Goal: Task Accomplishment & Management: Use online tool/utility

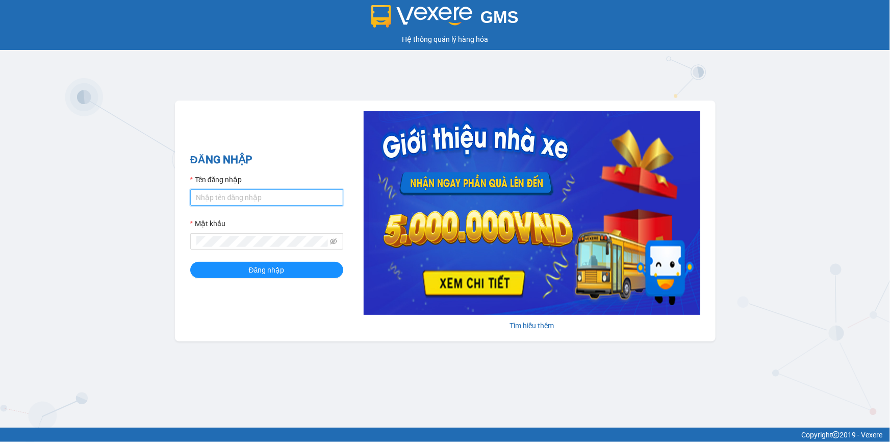
click at [234, 197] on input "Tên đăng nhập" at bounding box center [266, 197] width 153 height 16
type input "trong.minhtam"
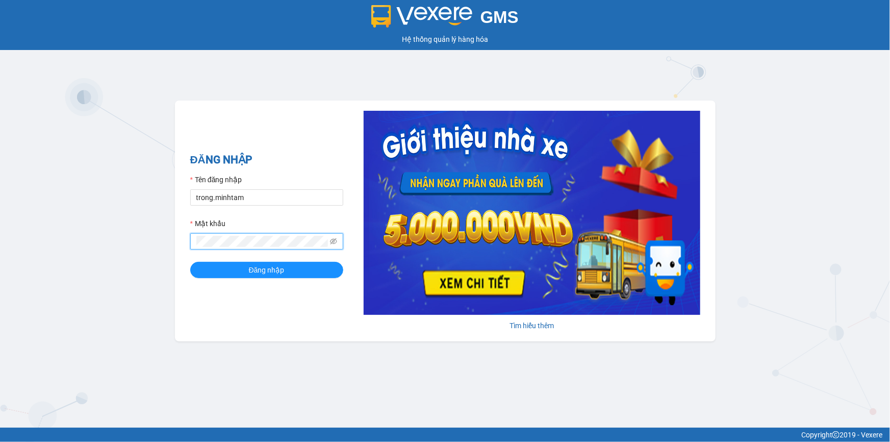
click at [190, 262] on button "Đăng nhập" at bounding box center [266, 270] width 153 height 16
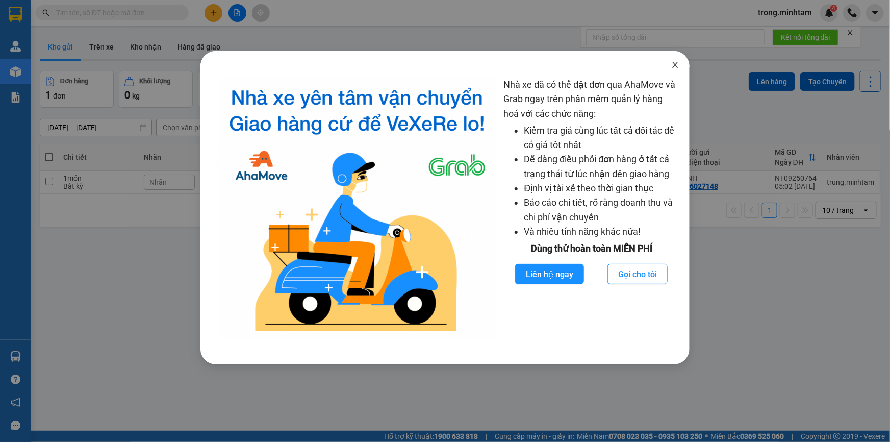
click at [675, 68] on icon "close" at bounding box center [675, 65] width 8 height 8
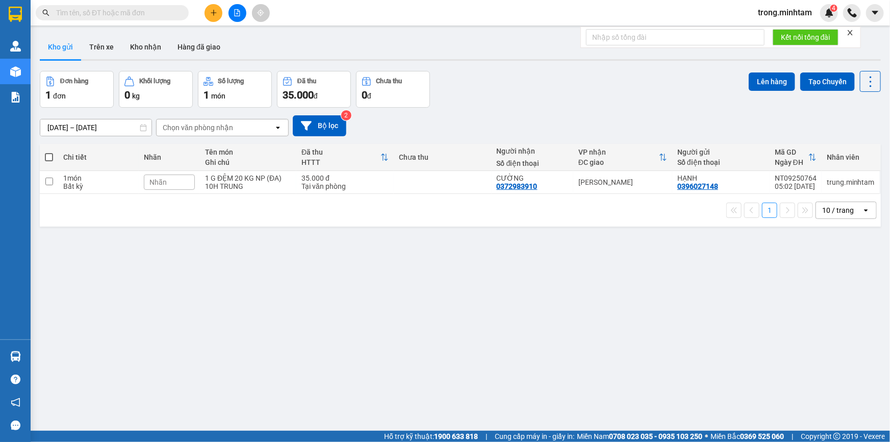
click at [852, 30] on icon "close" at bounding box center [849, 32] width 7 height 7
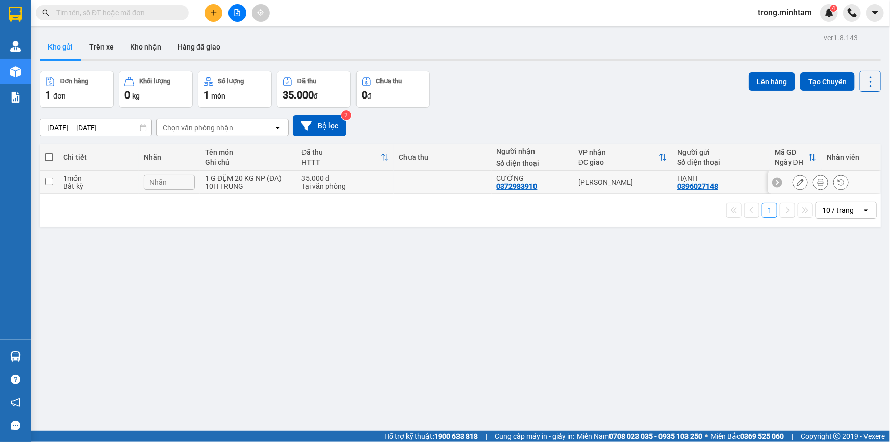
click at [307, 188] on div "Tại văn phòng" at bounding box center [344, 186] width 87 height 8
checkbox input "true"
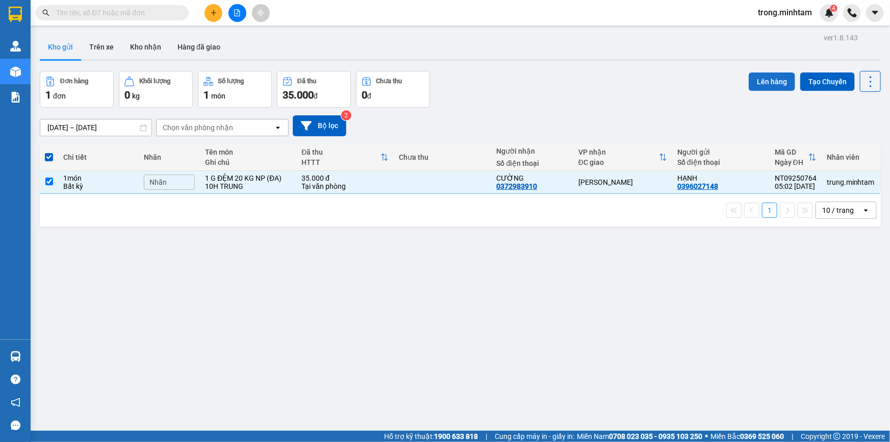
click at [776, 76] on button "Lên hàng" at bounding box center [772, 81] width 46 height 18
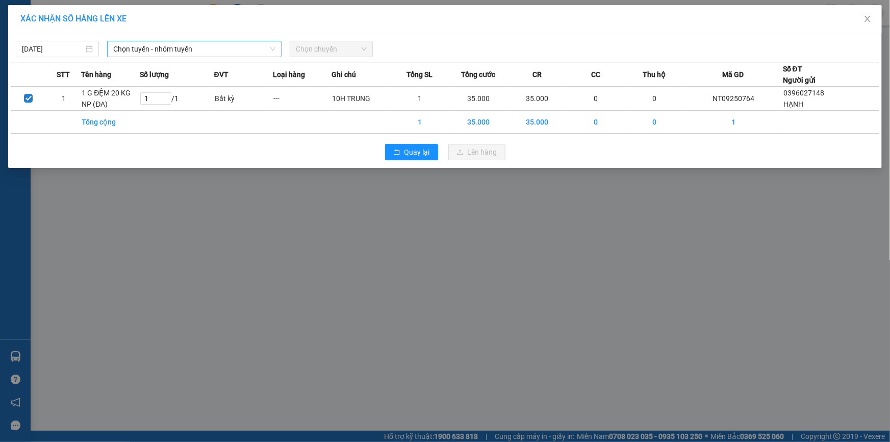
click at [168, 50] on span "Chọn tuyến - nhóm tuyến" at bounding box center [194, 48] width 162 height 15
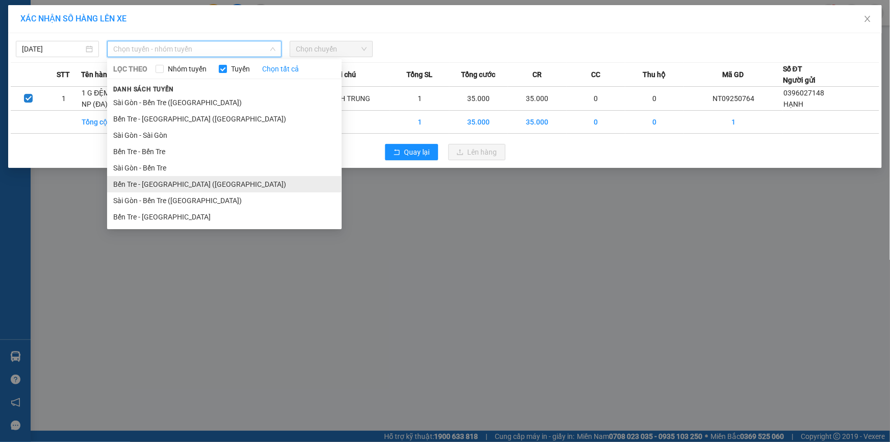
click at [179, 181] on li "Bến Tre - [GEOGRAPHIC_DATA] ([GEOGRAPHIC_DATA])" at bounding box center [224, 184] width 235 height 16
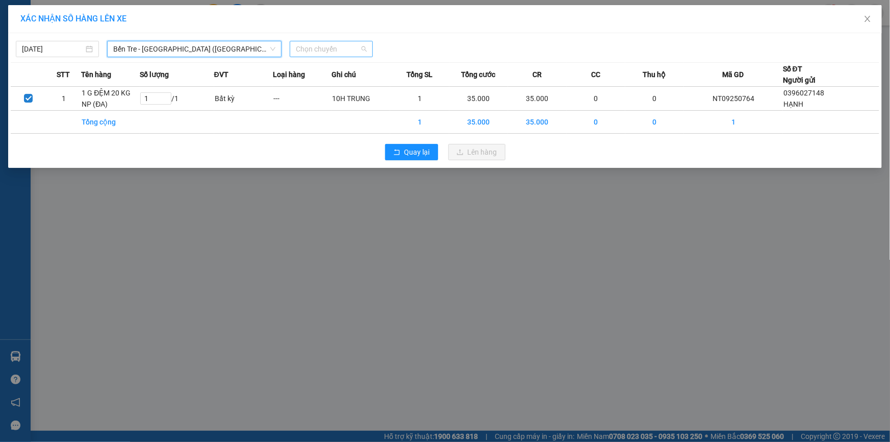
click at [342, 54] on span "Chọn chuyến" at bounding box center [331, 48] width 71 height 15
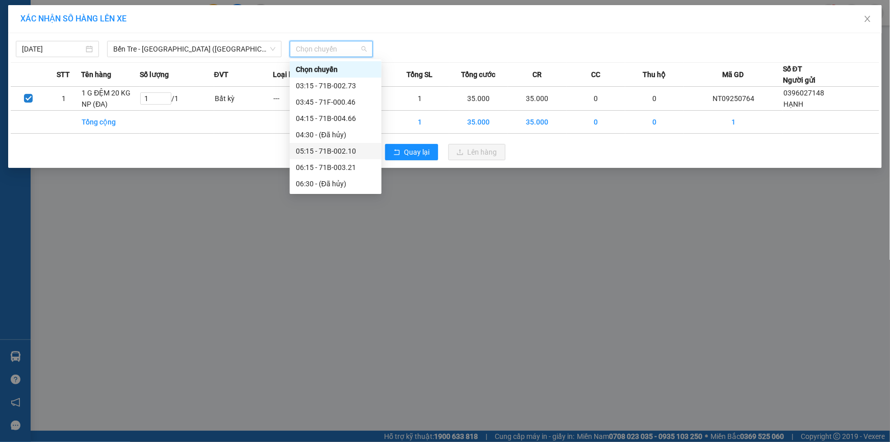
drag, startPoint x: 334, startPoint y: 149, endPoint x: 370, endPoint y: 149, distance: 35.7
click at [334, 149] on div "05:15 - 71B-002.10" at bounding box center [336, 150] width 80 height 11
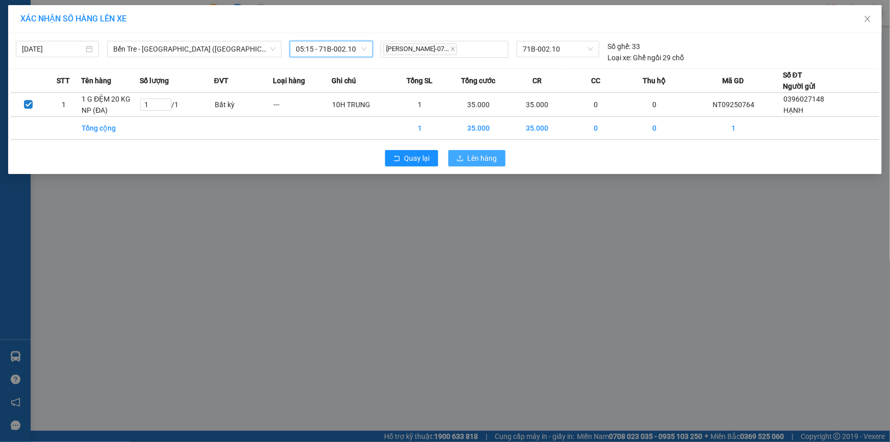
click at [475, 156] on span "Lên hàng" at bounding box center [483, 157] width 30 height 11
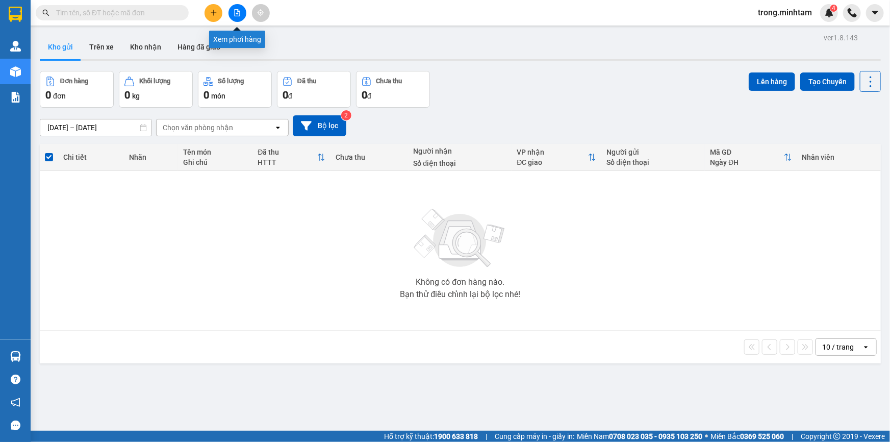
click at [243, 14] on button at bounding box center [237, 13] width 18 height 18
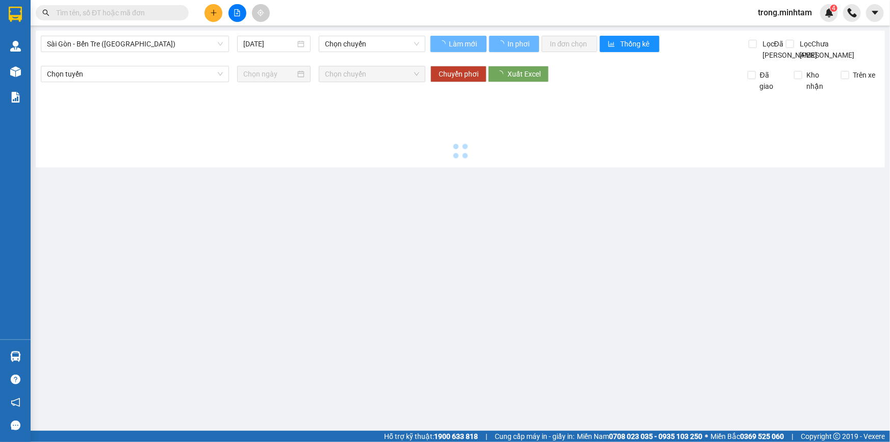
type input "[DATE]"
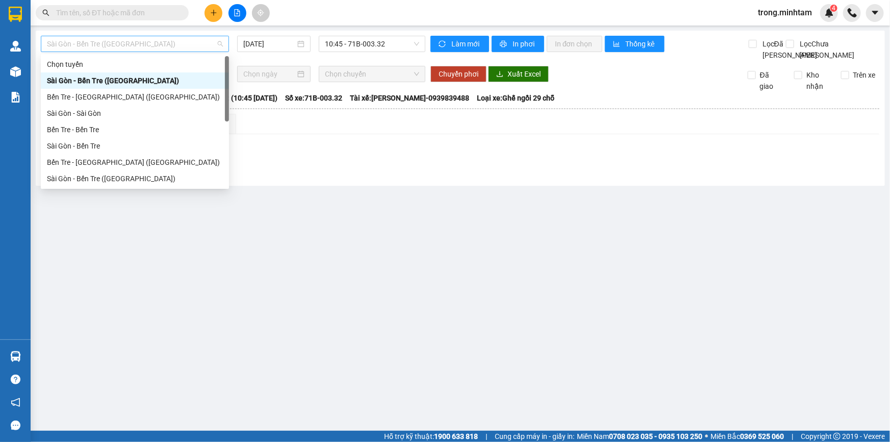
click at [134, 45] on span "Sài Gòn - Bến Tre ([GEOGRAPHIC_DATA])" at bounding box center [135, 43] width 176 height 15
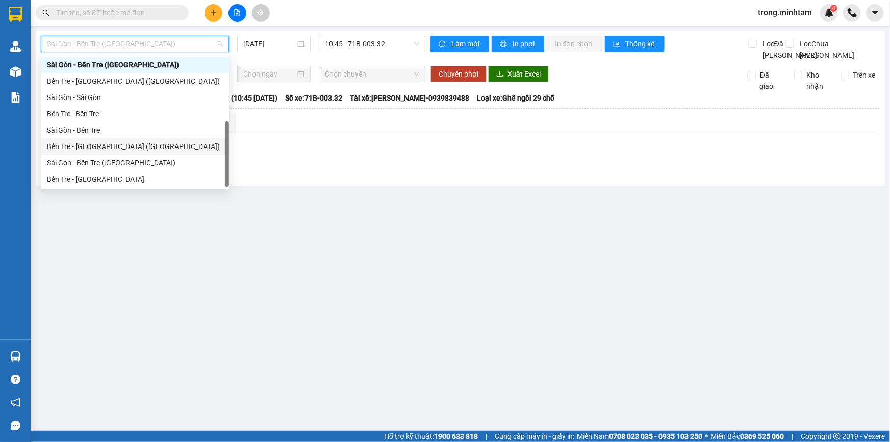
click at [113, 147] on div "Bến Tre - [GEOGRAPHIC_DATA] ([GEOGRAPHIC_DATA])" at bounding box center [135, 146] width 176 height 11
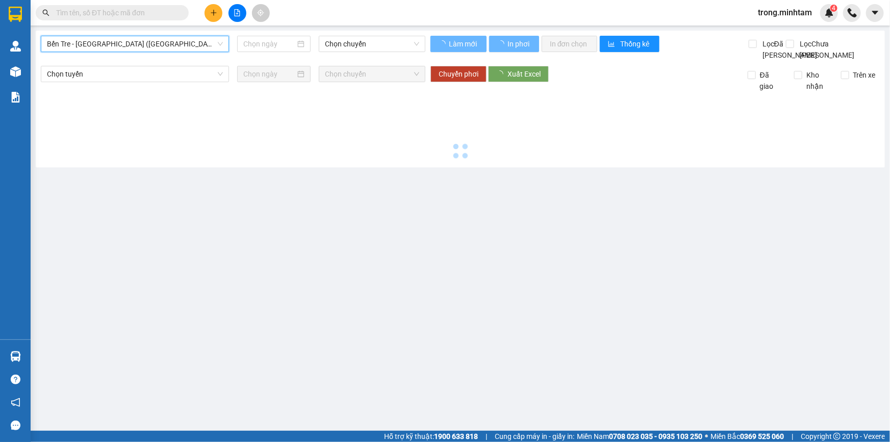
type input "[DATE]"
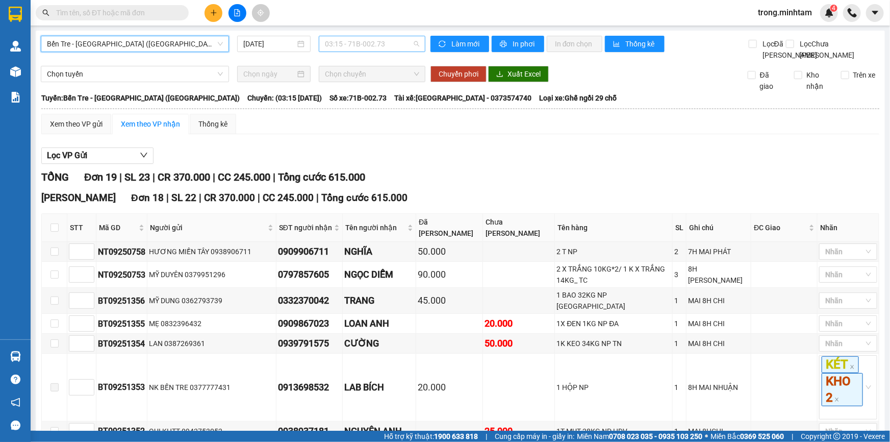
click at [328, 44] on span "03:15 - 71B-002.73" at bounding box center [372, 43] width 94 height 15
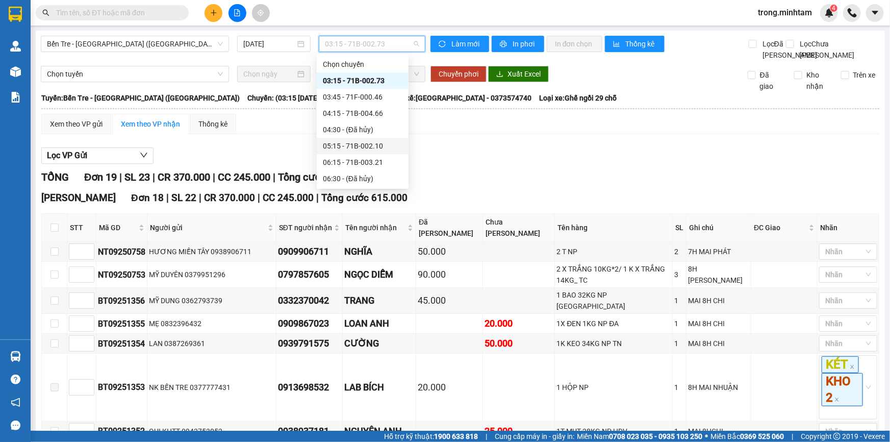
click at [359, 141] on div "05:15 - 71B-002.10" at bounding box center [363, 145] width 80 height 11
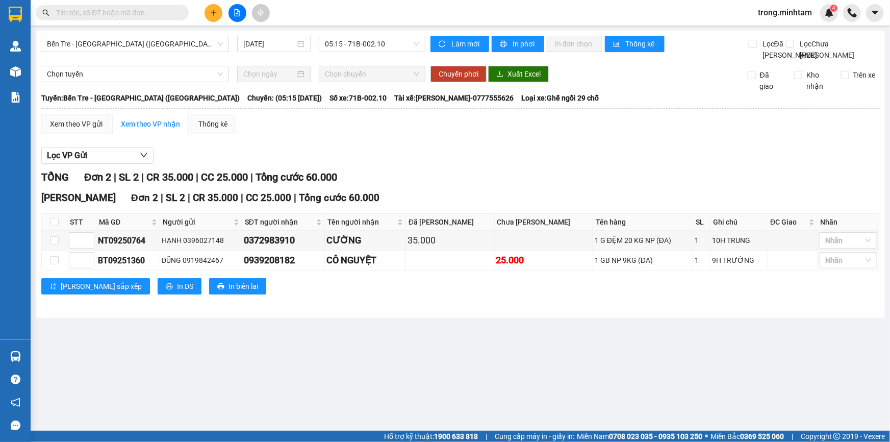
click at [91, 146] on div "Xem theo VP gửi Xem theo VP nhận Thống kê Lọc VP Gửi TỔNG Đơn 2 | SL 2 | CR 35…" at bounding box center [460, 210] width 838 height 193
click at [94, 130] on div "Xem theo VP gửi" at bounding box center [76, 123] width 53 height 11
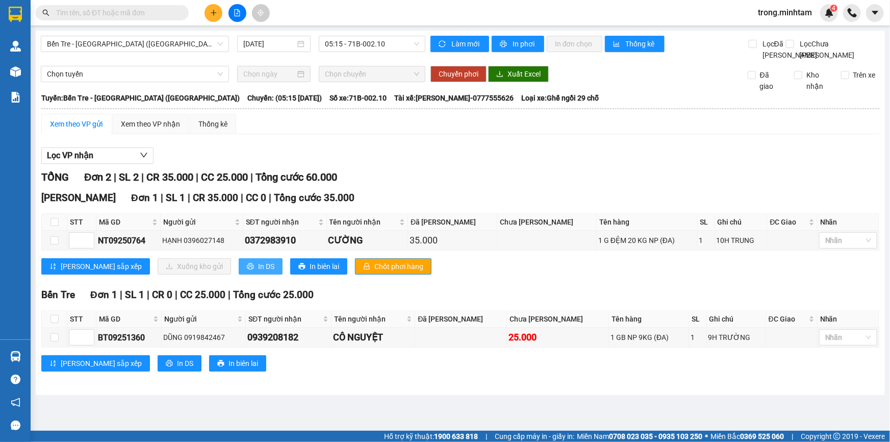
click at [258, 272] on span "In DS" at bounding box center [266, 266] width 16 height 11
click at [215, 7] on button at bounding box center [213, 13] width 18 height 18
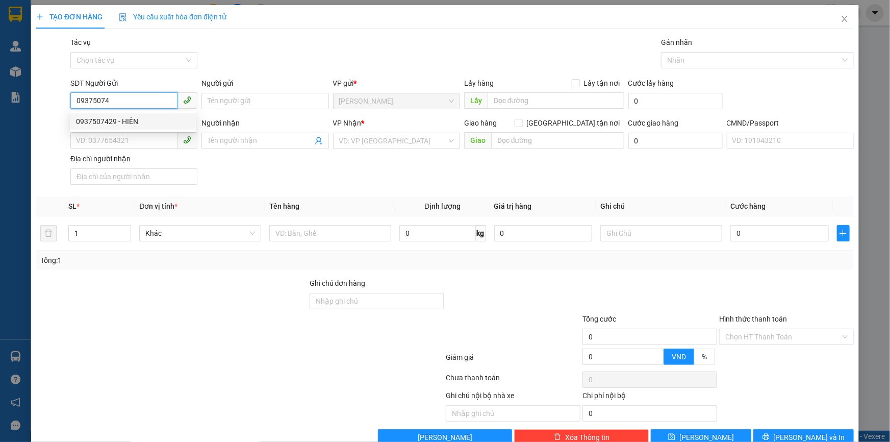
click at [132, 123] on div "0937507429 - HIỀN" at bounding box center [133, 121] width 114 height 11
type input "0937507429"
type input "HIỀN"
type input "0967641908"
type input "DUNG"
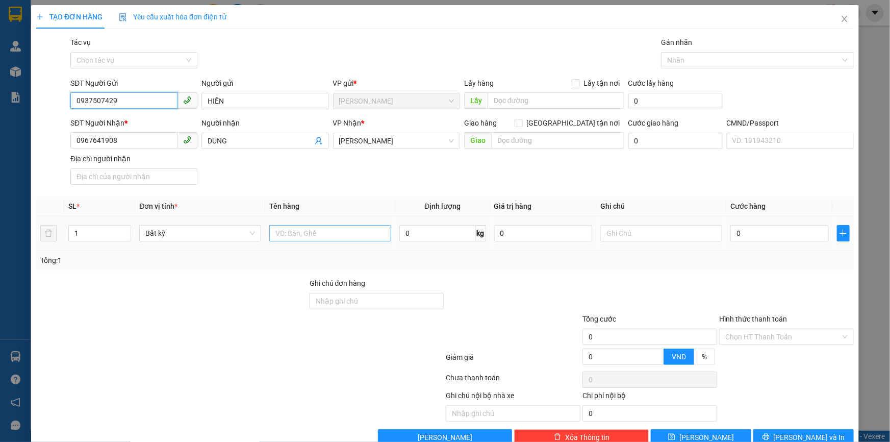
type input "0937507429"
click at [297, 234] on input "text" at bounding box center [330, 233] width 122 height 16
type input "1 g"
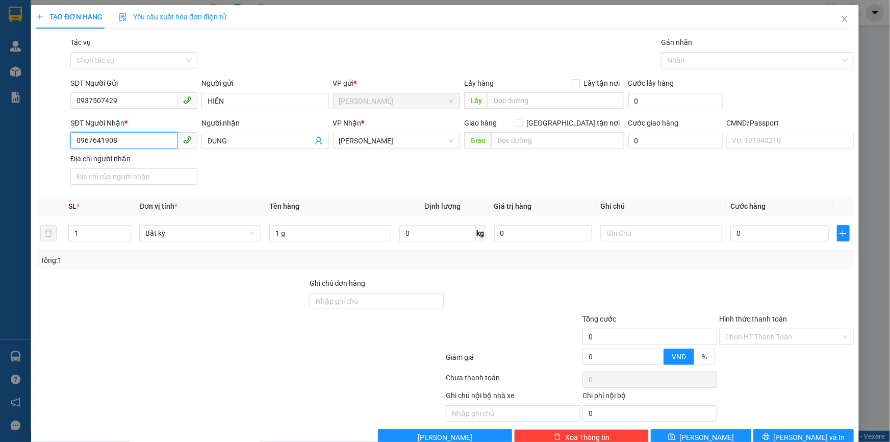
click at [143, 143] on input "0967641908" at bounding box center [123, 140] width 107 height 16
click at [126, 161] on div "Địa chỉ người nhận" at bounding box center [133, 158] width 127 height 11
click at [126, 168] on input "Địa chỉ người nhận" at bounding box center [133, 176] width 127 height 16
click at [130, 139] on input "0907425" at bounding box center [123, 140] width 107 height 16
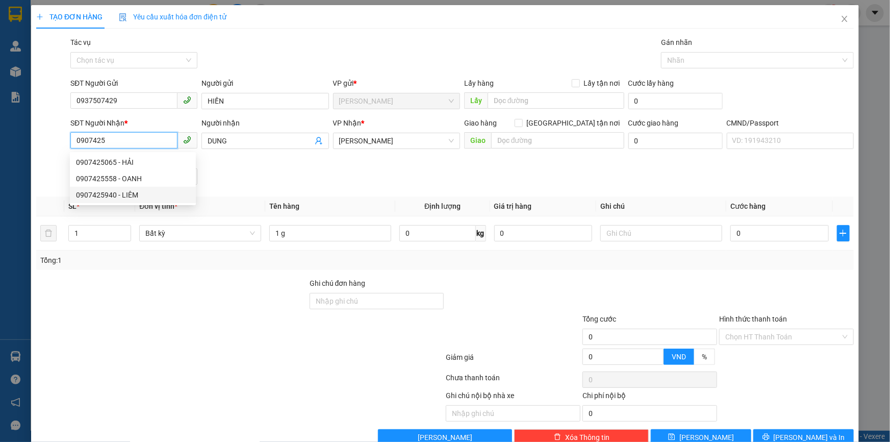
click at [117, 192] on div "0907425940 - LIÊM" at bounding box center [133, 194] width 114 height 11
type input "0907425940"
type input "LIÊM"
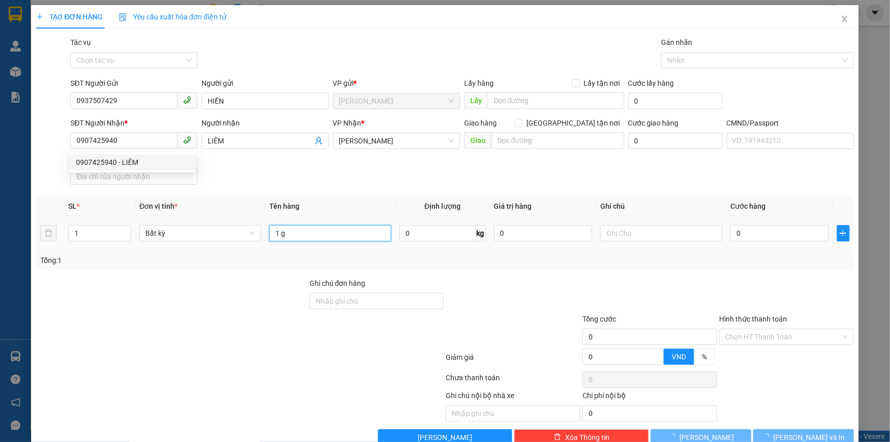
click at [304, 241] on input "1 g" at bounding box center [330, 233] width 122 height 16
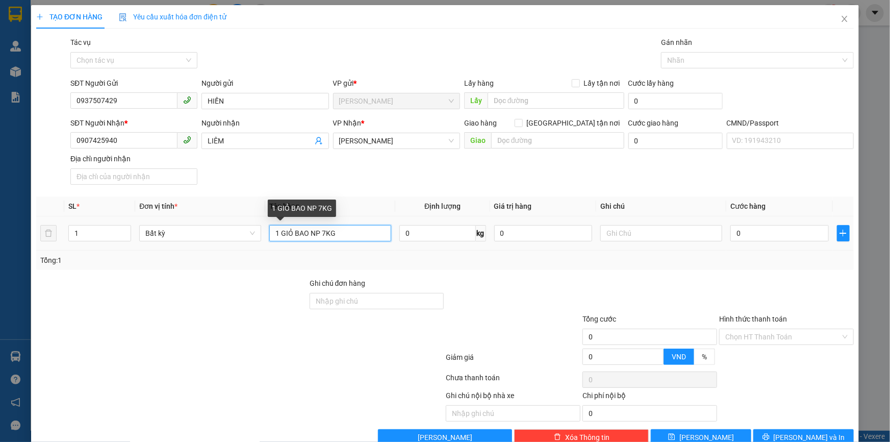
type input "1 GIỎ BAO NP 7KG"
type input "11H00 TRỌNG"
type input "25"
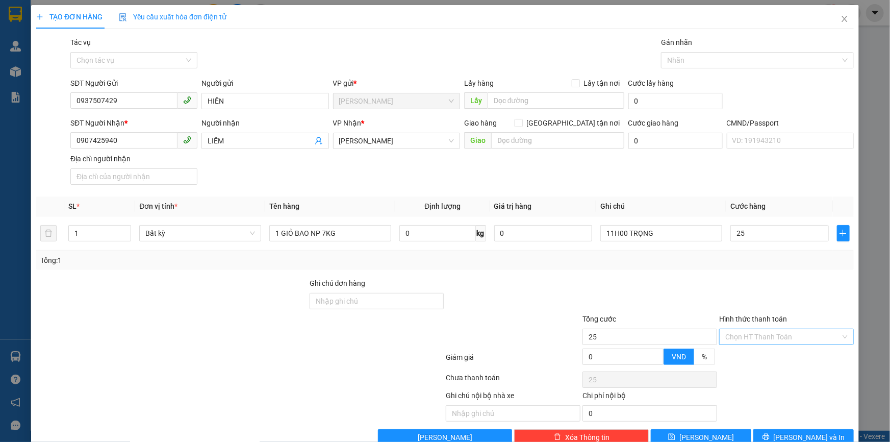
click at [746, 331] on input "Hình thức thanh toán" at bounding box center [782, 336] width 115 height 15
type input "25.000"
click at [747, 358] on div "Tại văn phòng" at bounding box center [779, 357] width 121 height 11
type input "0"
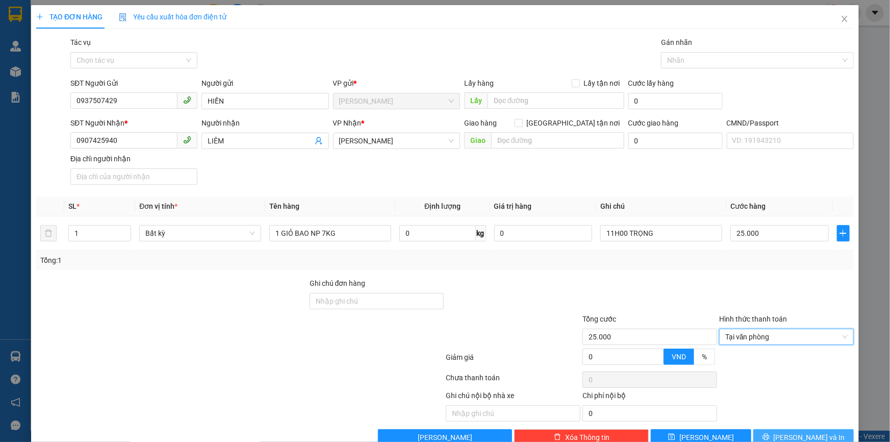
click at [788, 433] on span "[PERSON_NAME] và In" at bounding box center [808, 436] width 71 height 11
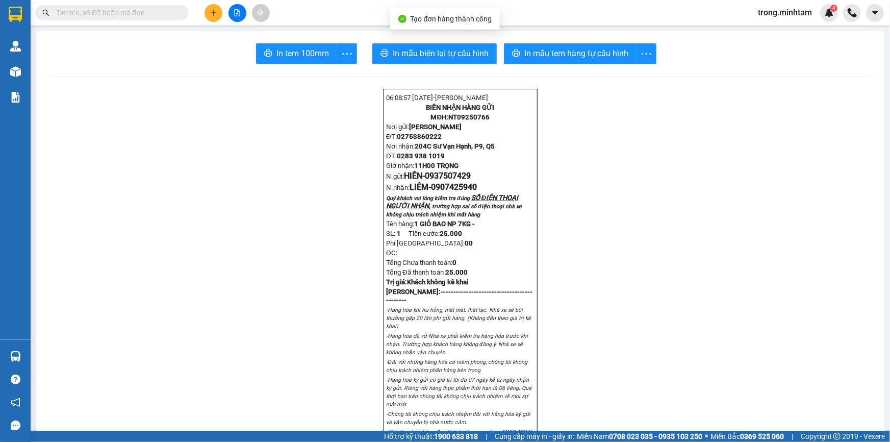
click at [524, 44] on button "In mẫu tem hàng tự cấu hình" at bounding box center [570, 53] width 133 height 20
click at [301, 45] on button "In tem 100mm" at bounding box center [296, 53] width 81 height 20
click at [120, 17] on input "text" at bounding box center [116, 12] width 120 height 11
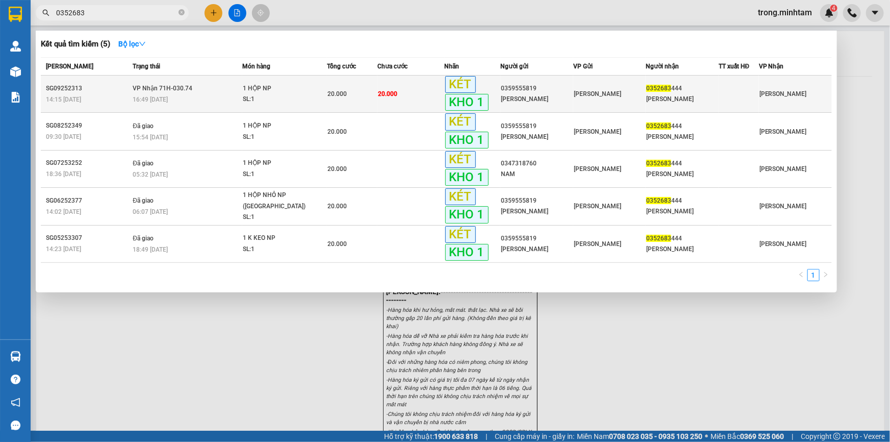
type input "0352683"
click at [356, 95] on div "20.000" at bounding box center [351, 93] width 49 height 11
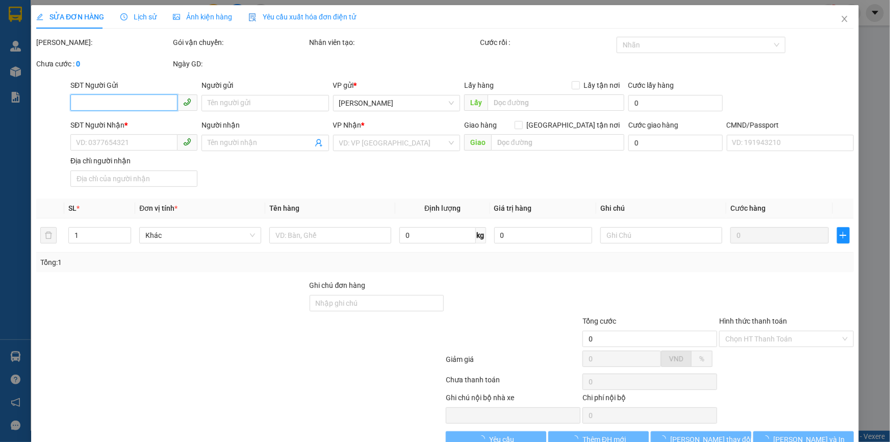
type input "0359555819"
type input "[PERSON_NAME]"
type input "0352683444"
type input "[PERSON_NAME]"
type input "BM"
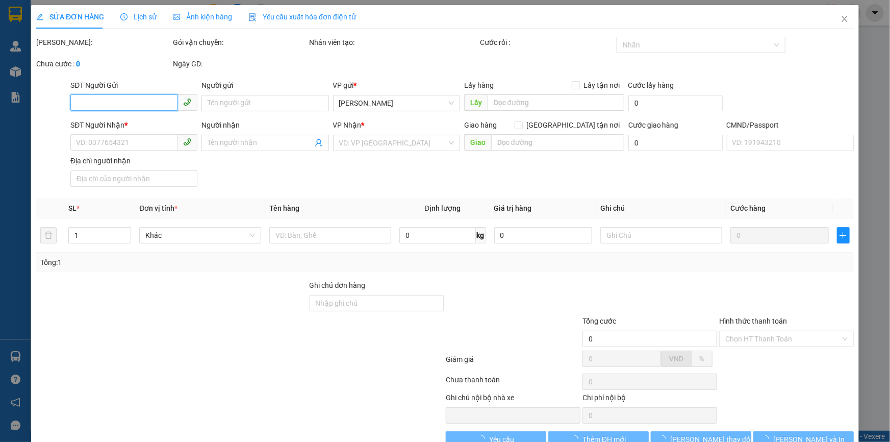
type input "20.000"
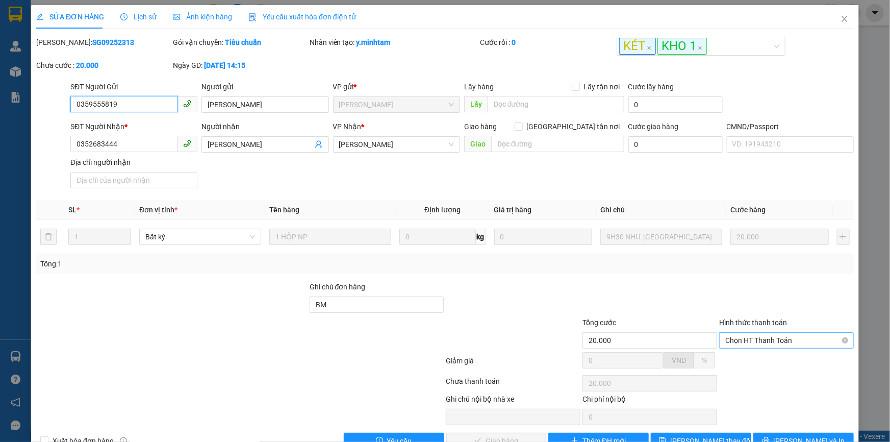
scroll to position [28, 0]
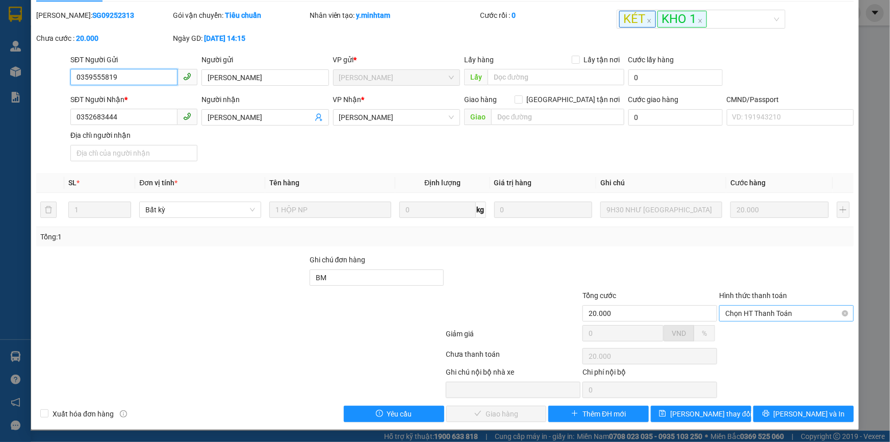
click at [737, 317] on span "Chọn HT Thanh Toán" at bounding box center [786, 312] width 122 height 15
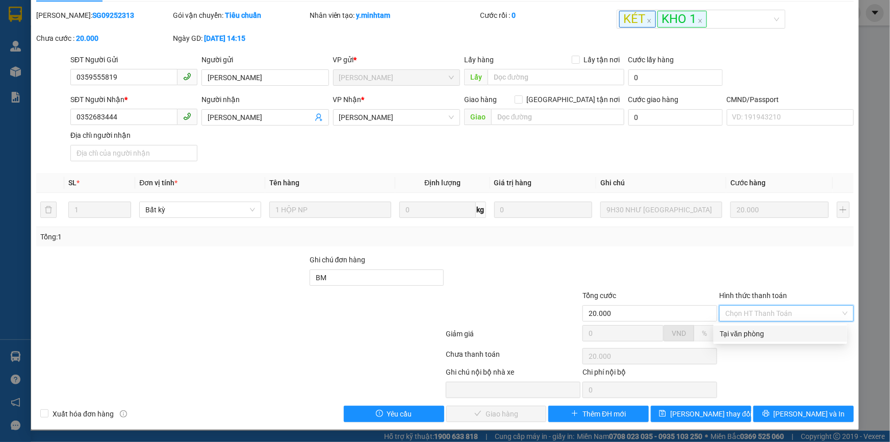
click at [756, 336] on div "Tại văn phòng" at bounding box center [779, 333] width 121 height 11
type input "0"
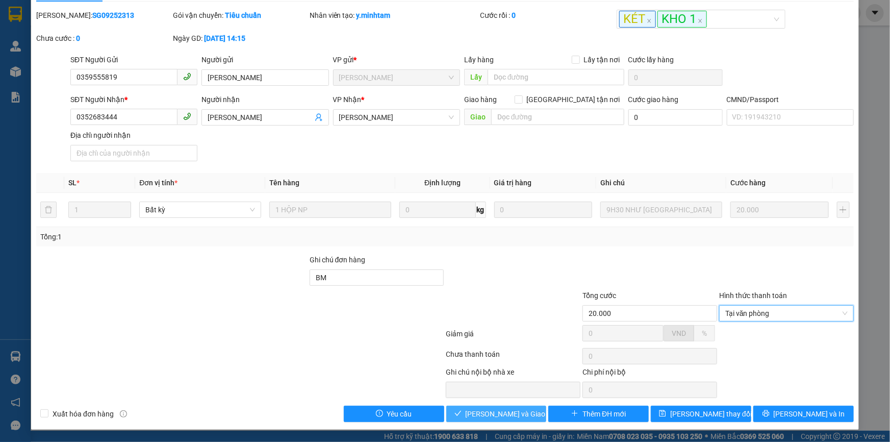
click at [515, 414] on span "[PERSON_NAME] và Giao hàng" at bounding box center [515, 413] width 98 height 11
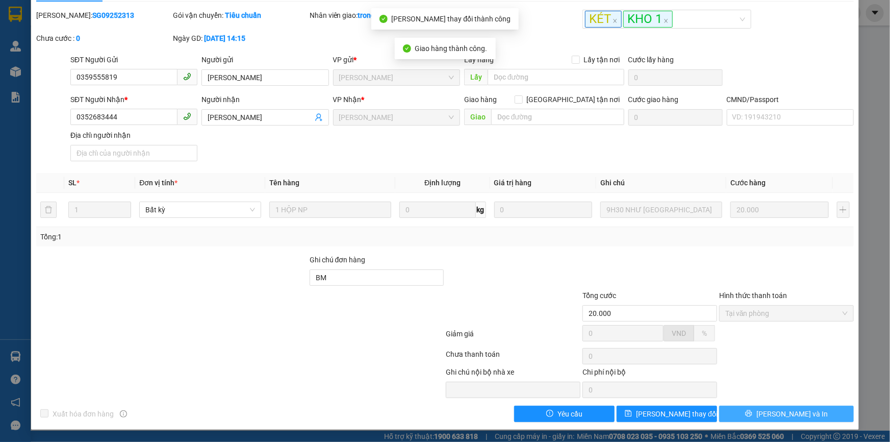
click at [801, 416] on button "[PERSON_NAME] và In" at bounding box center [786, 413] width 135 height 16
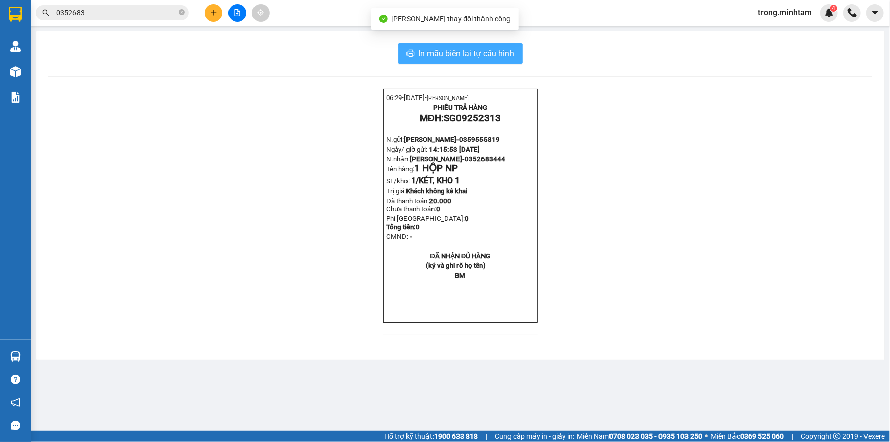
click at [483, 57] on span "In mẫu biên lai tự cấu hình" at bounding box center [467, 53] width 96 height 13
click at [179, 15] on icon "close-circle" at bounding box center [181, 12] width 6 height 6
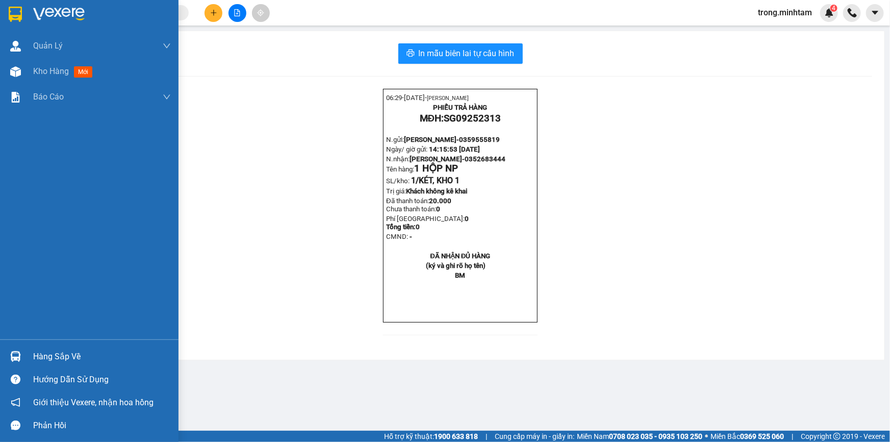
click at [71, 354] on div "Hàng sắp về" at bounding box center [102, 356] width 138 height 15
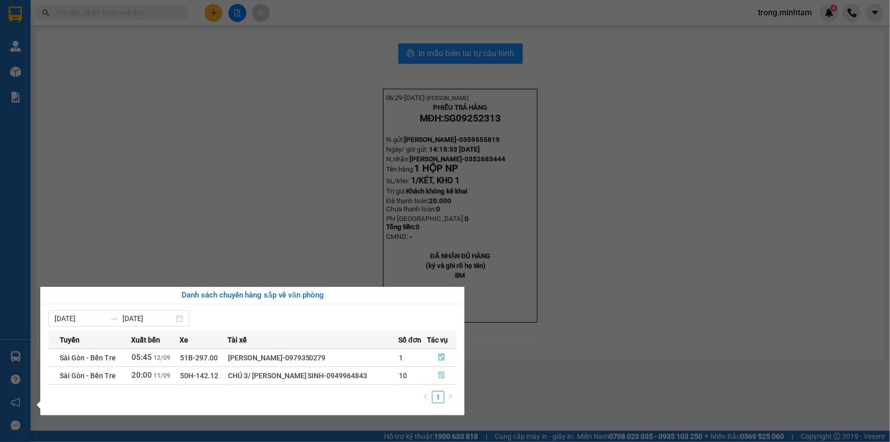
drag, startPoint x: 443, startPoint y: 375, endPoint x: 543, endPoint y: 371, distance: 99.5
click at [543, 371] on body "Kết quả tìm kiếm ( 5 ) Bộ lọc Mã ĐH Trạng thái Món hàng Tổng cước Chưa cước Nhã…" at bounding box center [445, 221] width 890 height 442
click at [442, 357] on icon "file-done" at bounding box center [441, 356] width 7 height 7
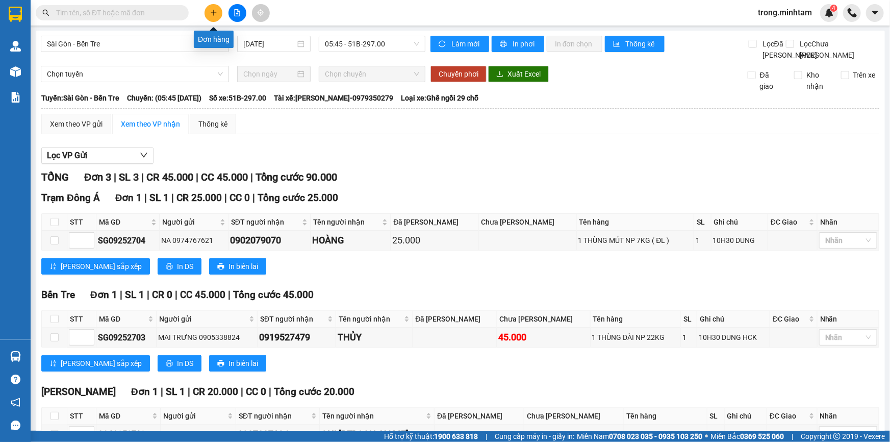
click at [213, 11] on icon "plus" at bounding box center [213, 12] width 7 height 7
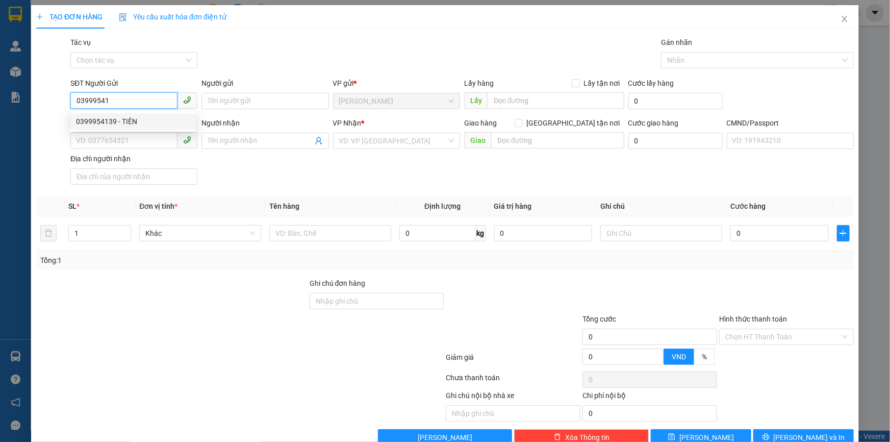
click at [97, 120] on div "0399954139 - TIÊN" at bounding box center [133, 121] width 114 height 11
type input "0399954139"
type input "TIÊN"
type input "0934921568"
type input "TRÂM"
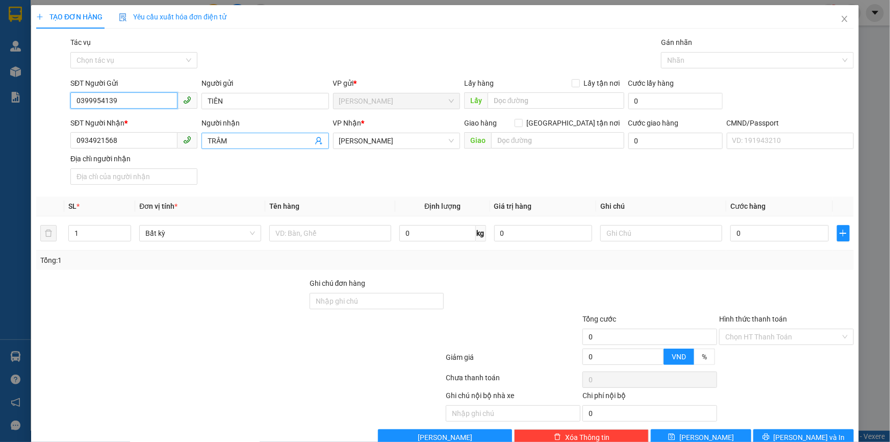
type input "0399954139"
click at [319, 138] on icon "user-add" at bounding box center [319, 141] width 8 height 8
click at [319, 114] on span "-" at bounding box center [320, 116] width 2 height 8
type input "0937564297"
type input "HẠNH"
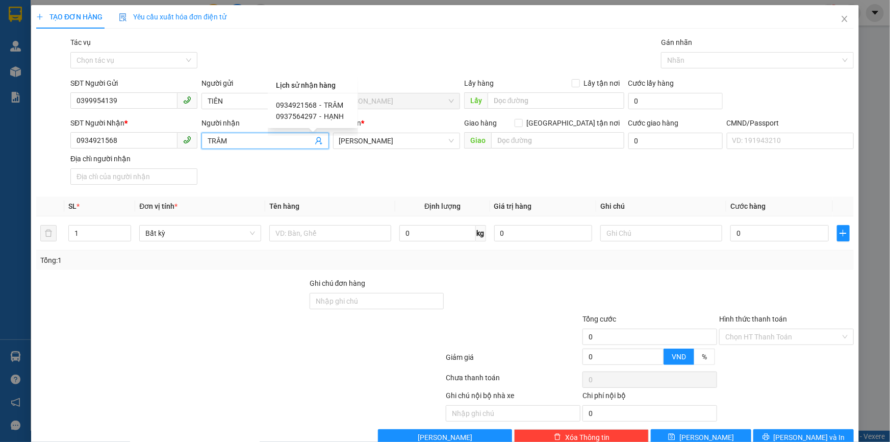
type input "467/34 ĐIỆN BIÊN PHỦ F3 Q3"
type input "40000"
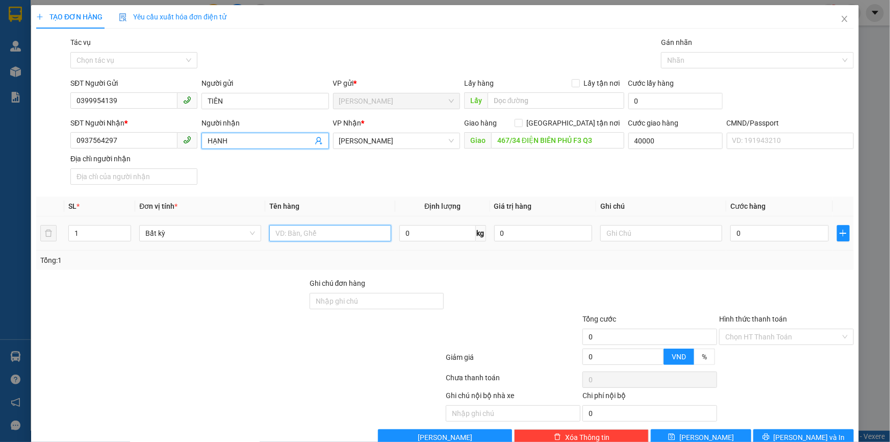
click at [291, 231] on input "text" at bounding box center [330, 233] width 122 height 16
type input "1"
type input "40.000"
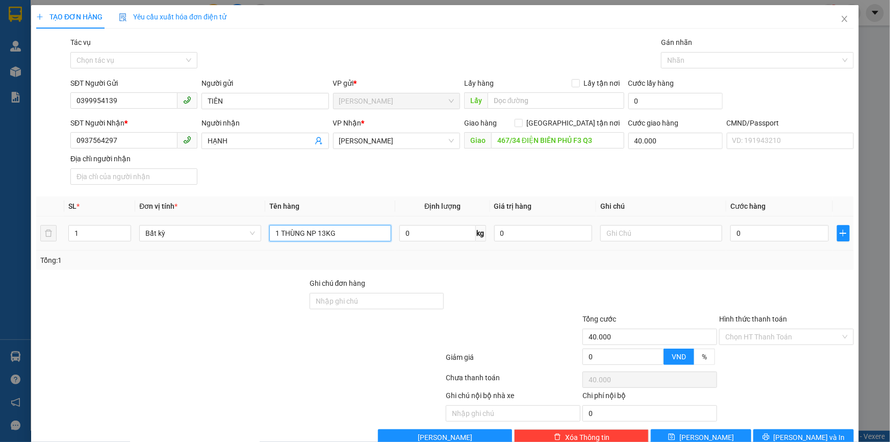
type input "1 THÙNG NP 13KG"
click at [651, 236] on input "text" at bounding box center [661, 233] width 122 height 16
type input "GTN TRỌNG"
type input "30"
type input "40.030"
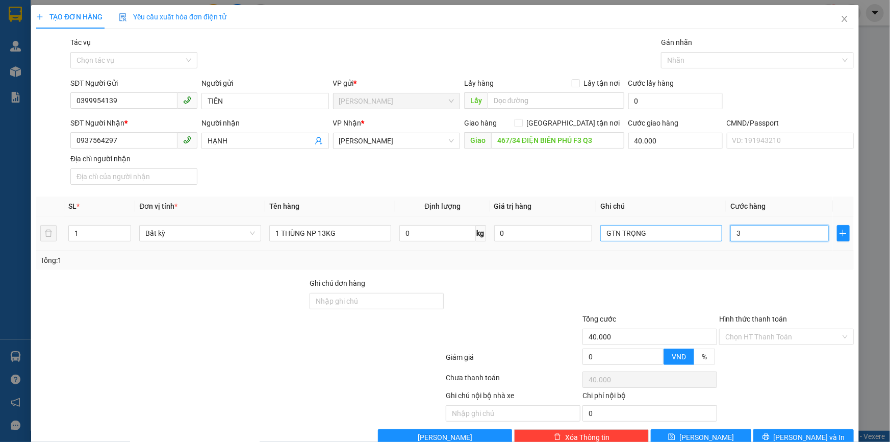
type input "40.030"
click at [676, 61] on div at bounding box center [751, 60] width 177 height 12
type input "30.000"
type input "70.000"
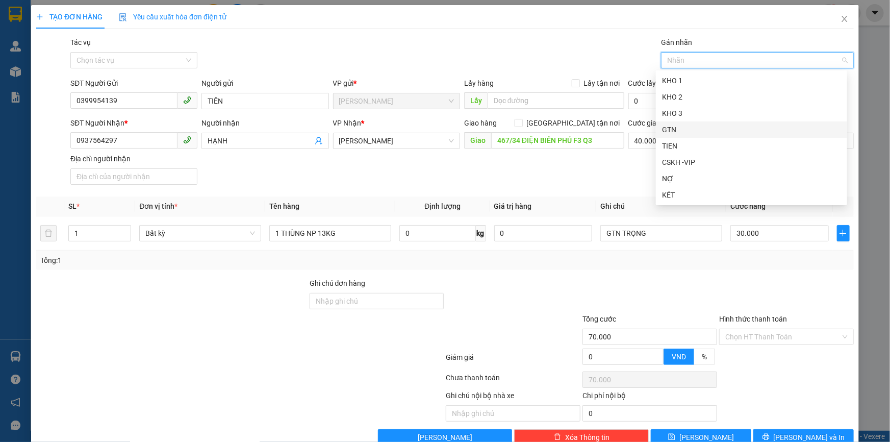
click at [670, 125] on div "GTN" at bounding box center [751, 129] width 179 height 11
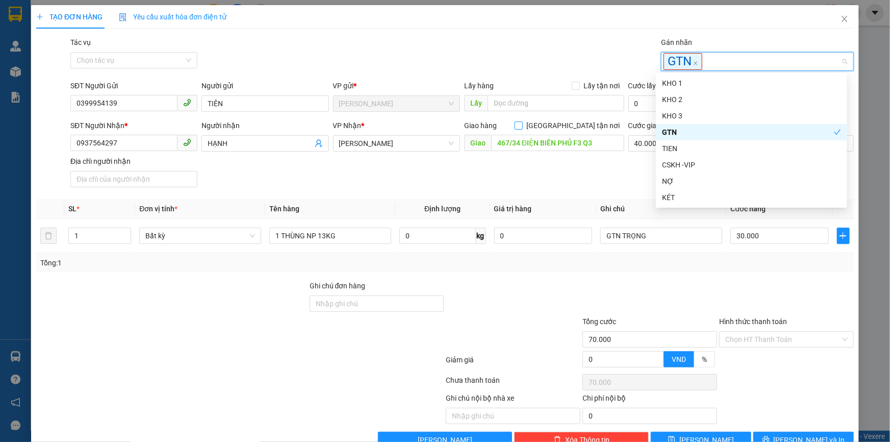
click at [522, 126] on input "[GEOGRAPHIC_DATA] tận nơi" at bounding box center [517, 124] width 7 height 7
checkbox input "true"
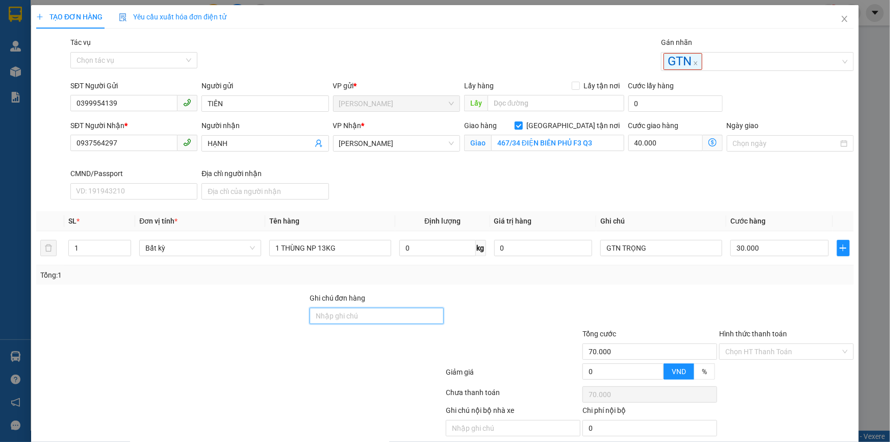
drag, startPoint x: 362, startPoint y: 317, endPoint x: 517, endPoint y: 316, distance: 155.0
click at [365, 317] on input "Ghi chú đơn hàng" at bounding box center [376, 315] width 135 height 16
type input "GTN ANH ĐEN GIAO THU RỒI 40K"
click at [733, 349] on input "Hình thức thanh toán" at bounding box center [782, 351] width 115 height 15
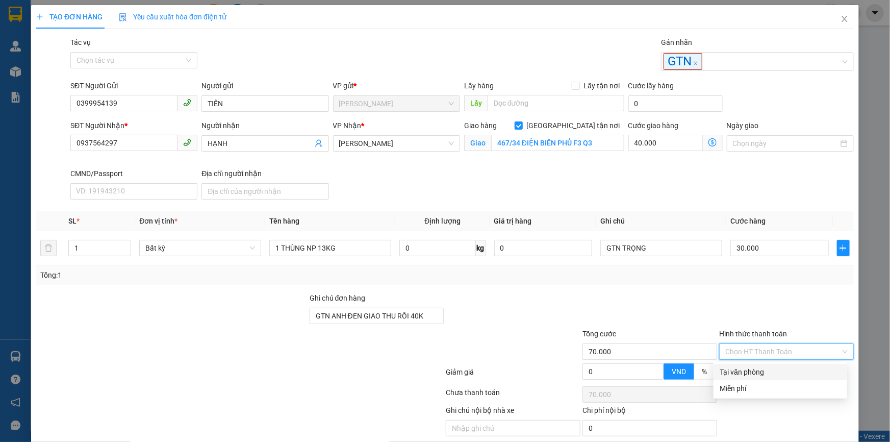
click at [734, 367] on div "Tại văn phòng" at bounding box center [779, 371] width 121 height 11
type input "0"
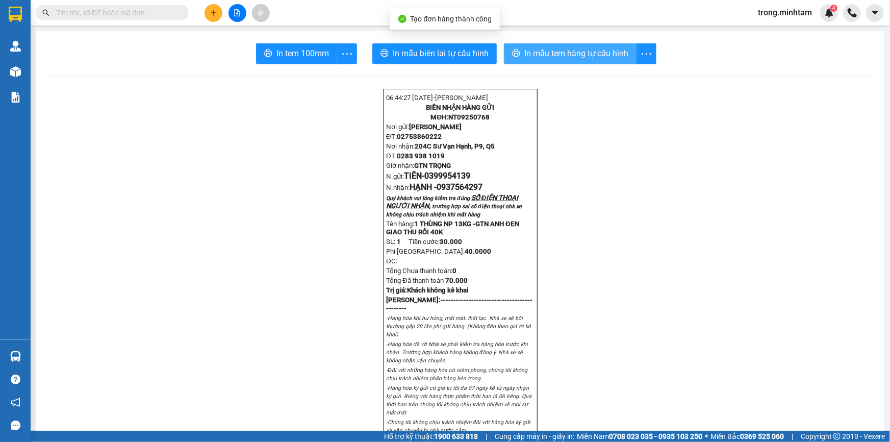
click at [552, 49] on span "In mẫu tem hàng tự cấu hình" at bounding box center [576, 53] width 104 height 13
click at [463, 127] on p "Nơi gửi: [PERSON_NAME]" at bounding box center [460, 126] width 148 height 8
click at [468, 121] on span "NT09250768" at bounding box center [468, 117] width 41 height 8
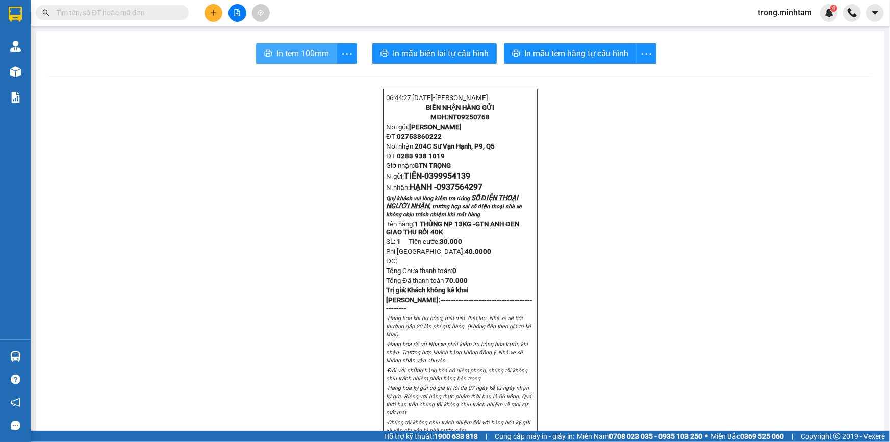
click at [283, 50] on span "In tem 100mm" at bounding box center [302, 53] width 53 height 13
click at [217, 15] on button at bounding box center [213, 13] width 18 height 18
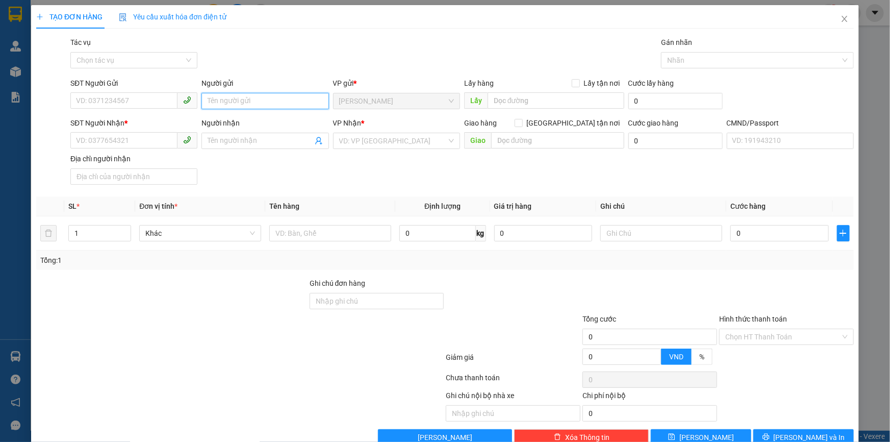
click at [276, 102] on input "Người gửi" at bounding box center [264, 101] width 127 height 16
type input "TRỌNG 4H"
type input "0000000000"
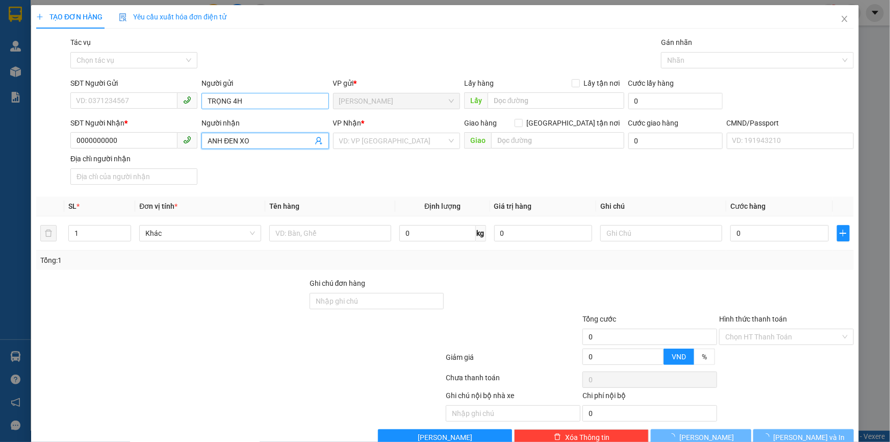
type input "ANH ĐEN XO"
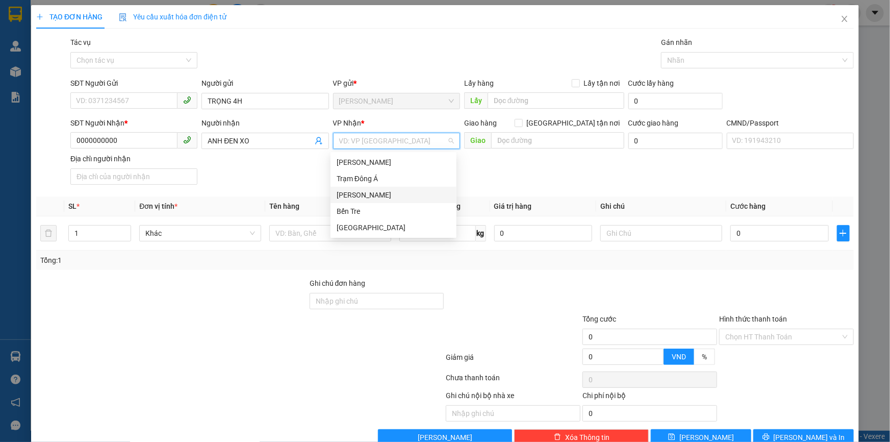
click at [356, 194] on div "[PERSON_NAME]" at bounding box center [394, 194] width 114 height 11
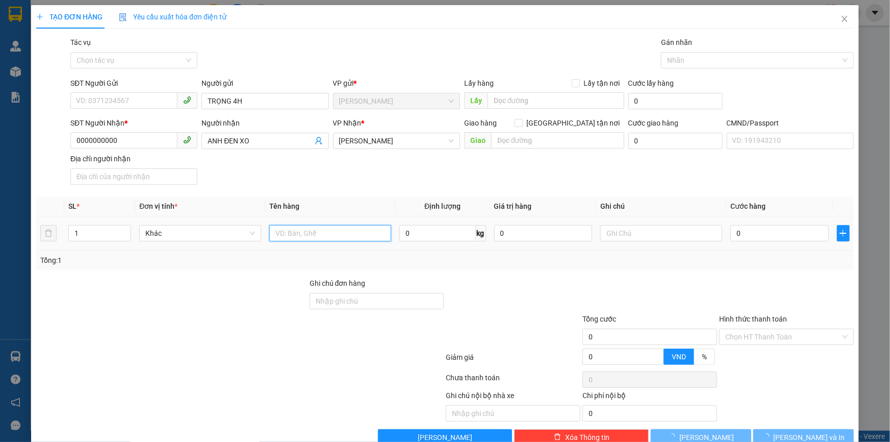
click at [291, 226] on input "text" at bounding box center [330, 233] width 122 height 16
paste input "NT09250768"
type input "PHÍ GTN MÃ NT09250768(40K)"
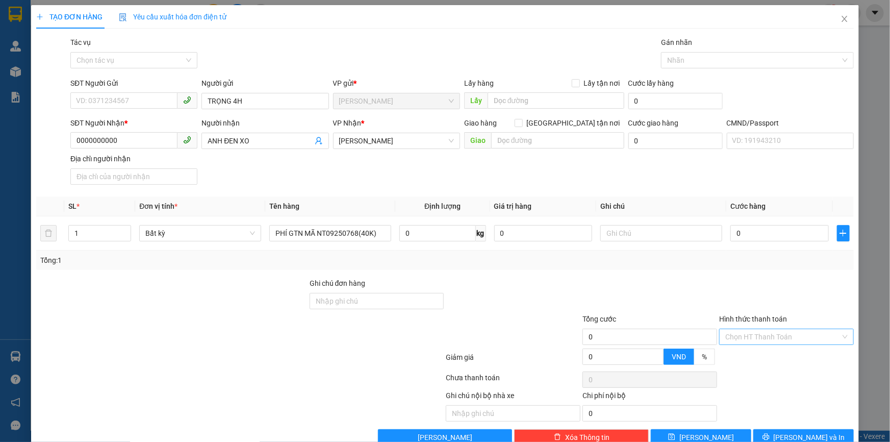
click at [732, 334] on input "Hình thức thanh toán" at bounding box center [782, 336] width 115 height 15
click at [731, 370] on div "Miễn phí" at bounding box center [779, 373] width 121 height 11
click at [683, 59] on div at bounding box center [751, 60] width 177 height 12
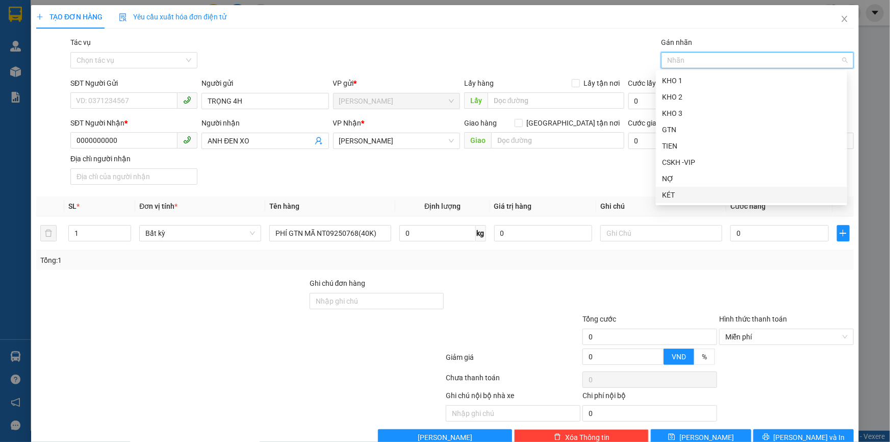
click at [678, 191] on div "KÉT" at bounding box center [751, 194] width 179 height 11
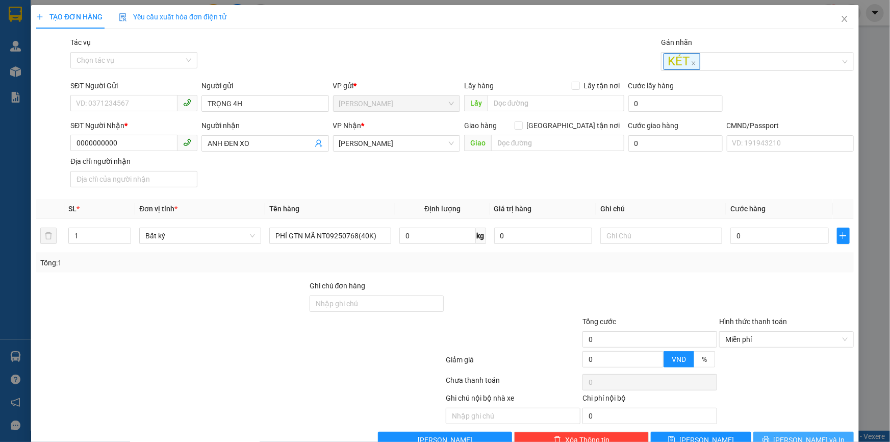
click at [789, 436] on span "[PERSON_NAME] và In" at bounding box center [808, 439] width 71 height 11
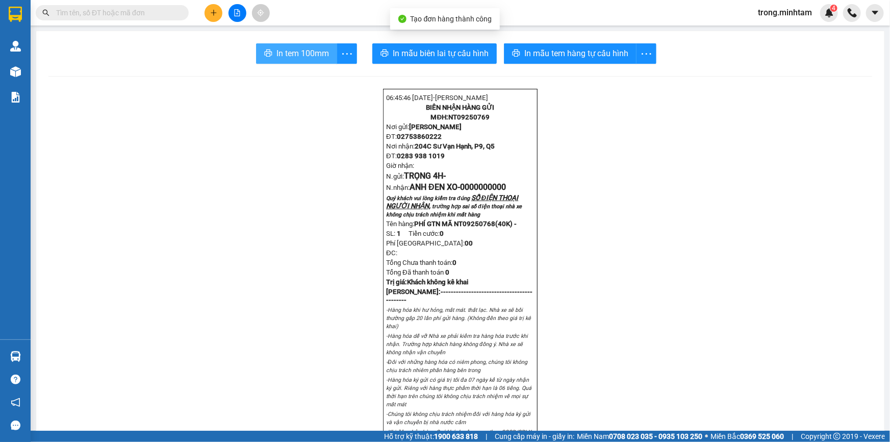
click at [294, 59] on span "In tem 100mm" at bounding box center [302, 53] width 53 height 13
